Goal: Information Seeking & Learning: Learn about a topic

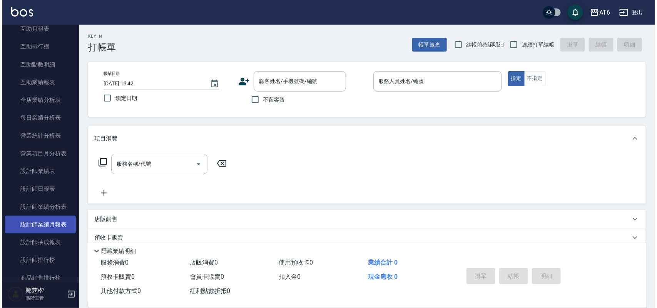
scroll to position [192, 0]
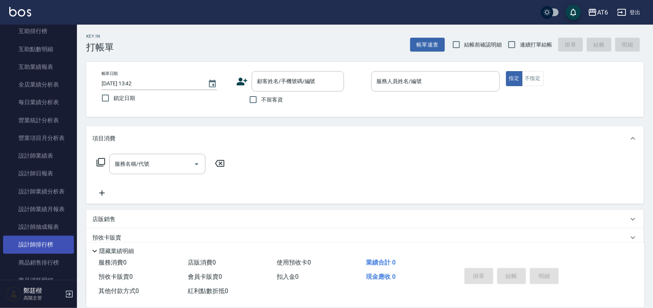
click at [39, 245] on link "設計師排行榜" at bounding box center [38, 245] width 71 height 18
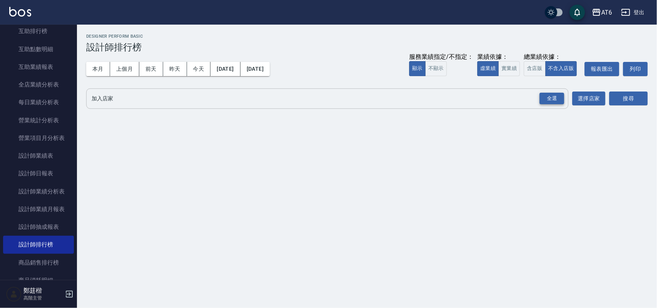
click at [554, 100] on div "全選" at bounding box center [551, 99] width 25 height 12
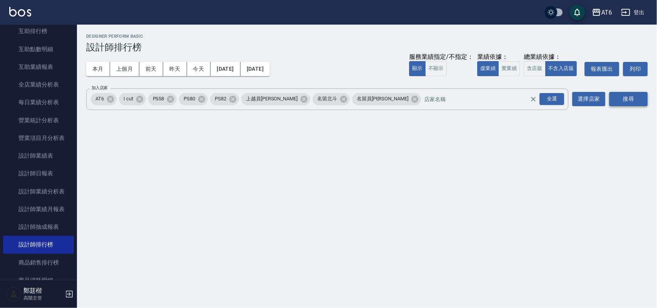
click at [626, 95] on button "搜尋" at bounding box center [628, 99] width 38 height 14
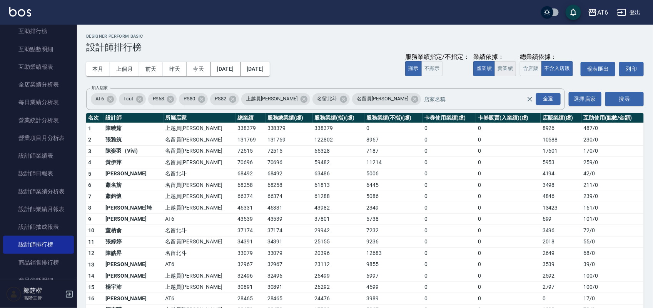
click at [508, 66] on button "實業績" at bounding box center [505, 68] width 22 height 15
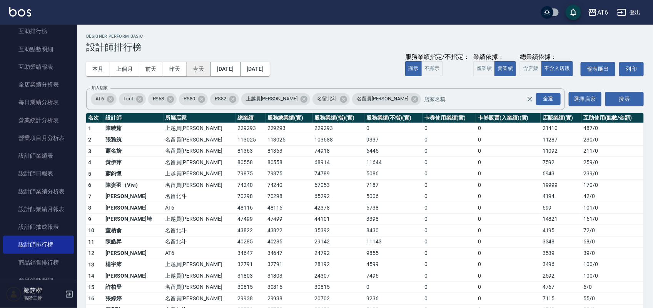
click at [202, 68] on button "今天" at bounding box center [199, 69] width 24 height 14
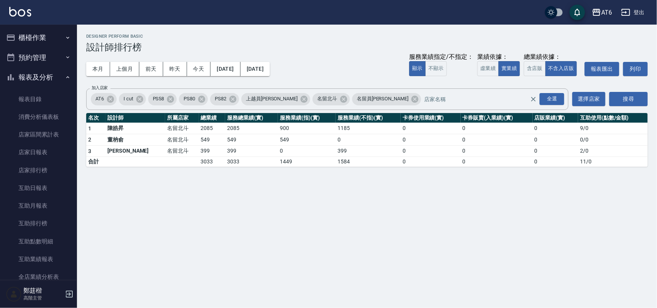
click at [27, 74] on button "報表及分析" at bounding box center [38, 77] width 71 height 20
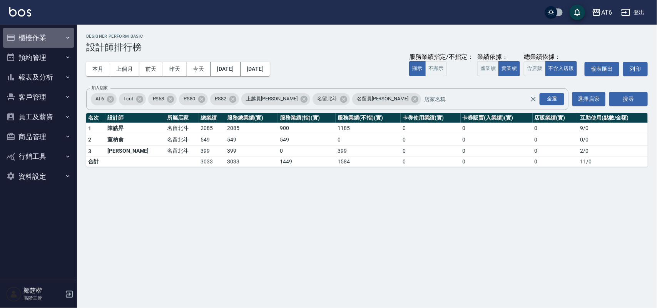
click at [50, 30] on button "櫃檯作業" at bounding box center [38, 38] width 71 height 20
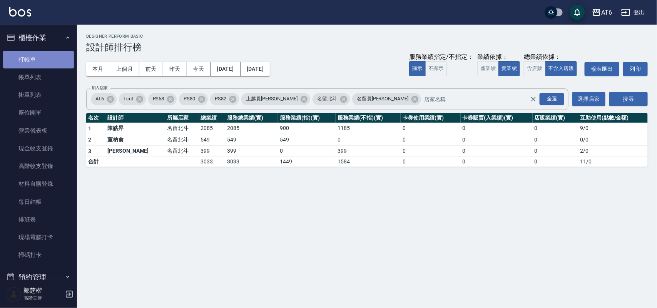
click at [55, 63] on link "打帳單" at bounding box center [38, 60] width 71 height 18
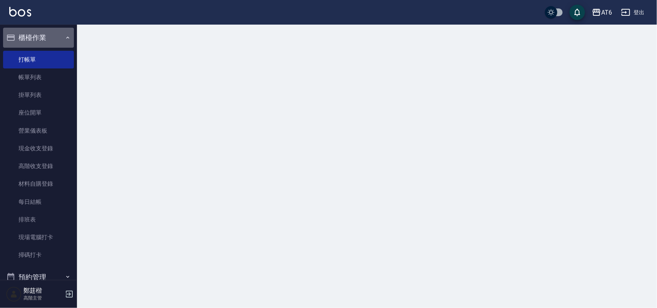
click at [55, 33] on button "櫃檯作業" at bounding box center [38, 38] width 71 height 20
